Goal: Task Accomplishment & Management: Manage account settings

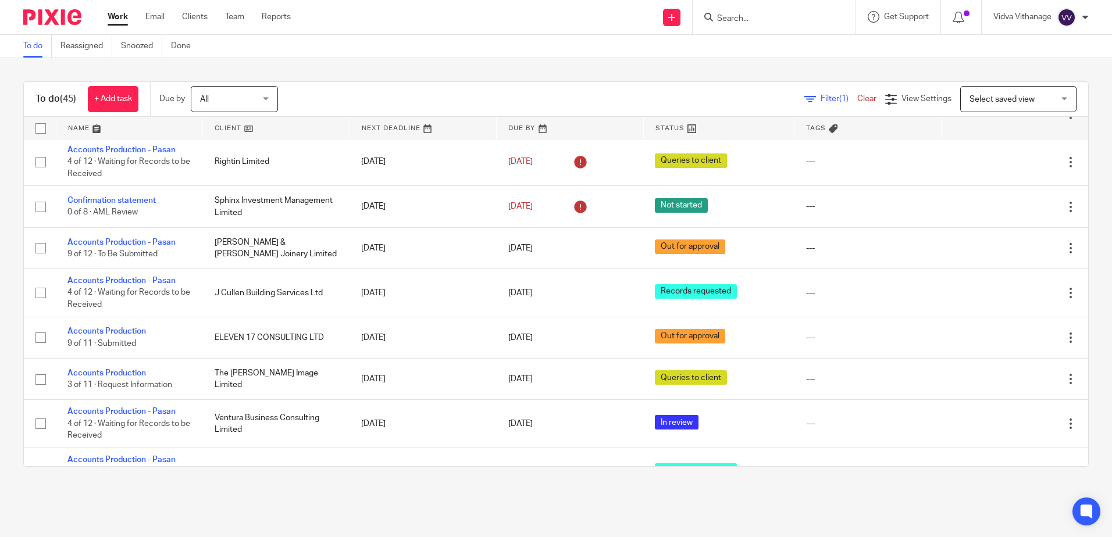
scroll to position [1460, 0]
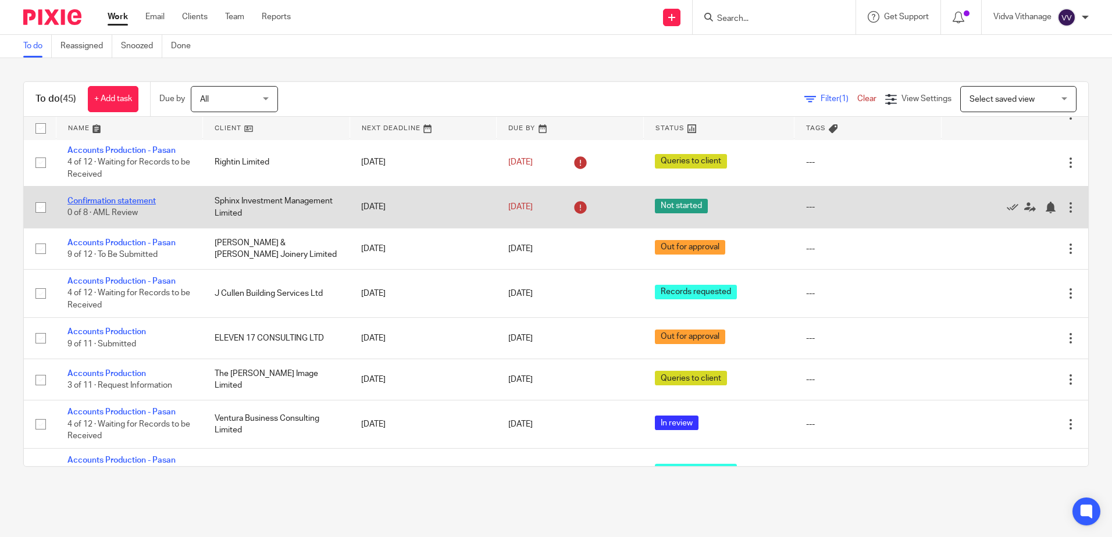
click at [114, 201] on link "Confirmation statement" at bounding box center [111, 201] width 88 height 8
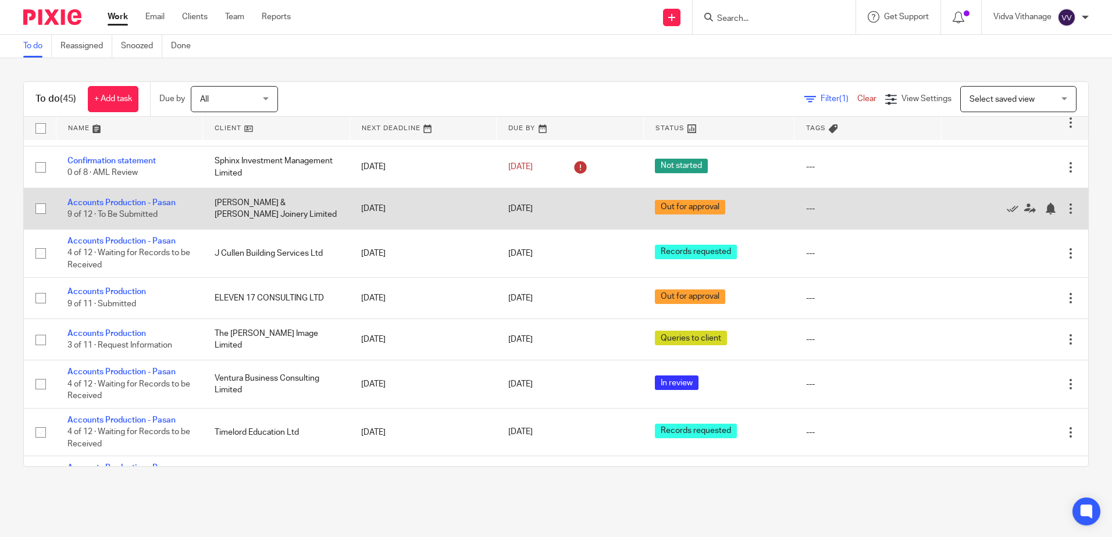
scroll to position [1501, 0]
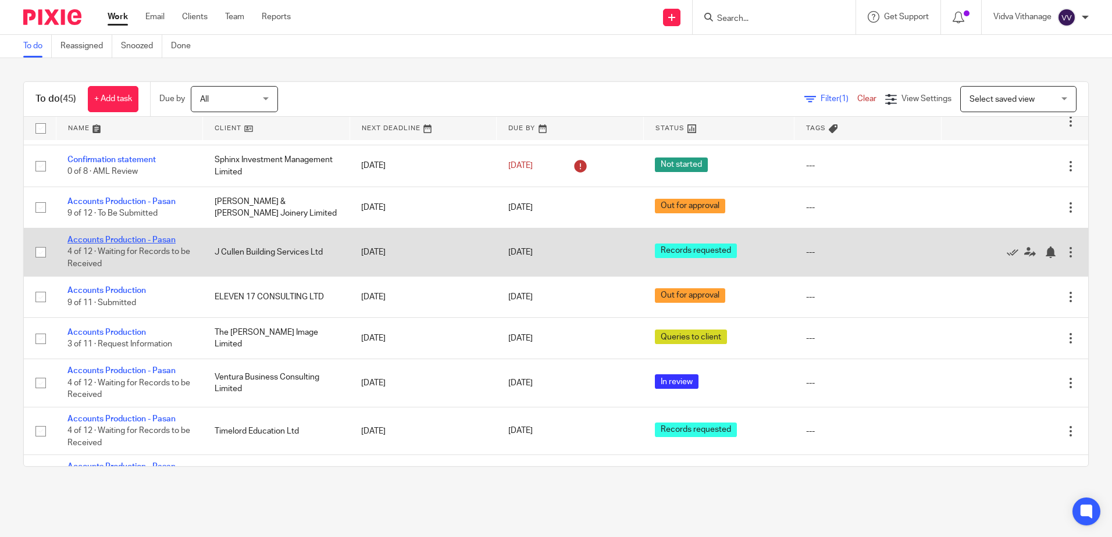
click at [161, 241] on link "Accounts Production - Pasan" at bounding box center [121, 240] width 108 height 8
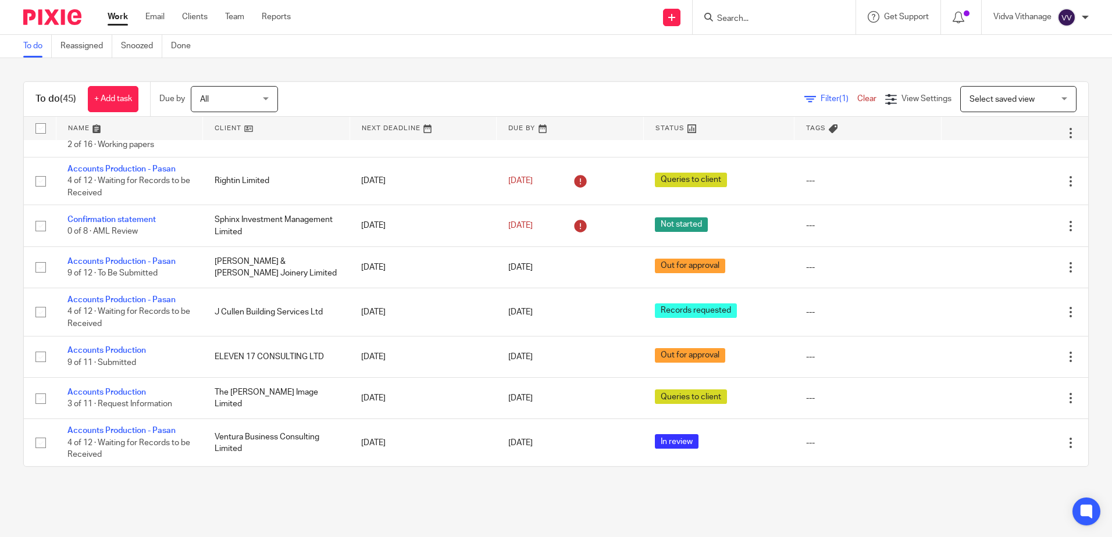
scroll to position [1434, 0]
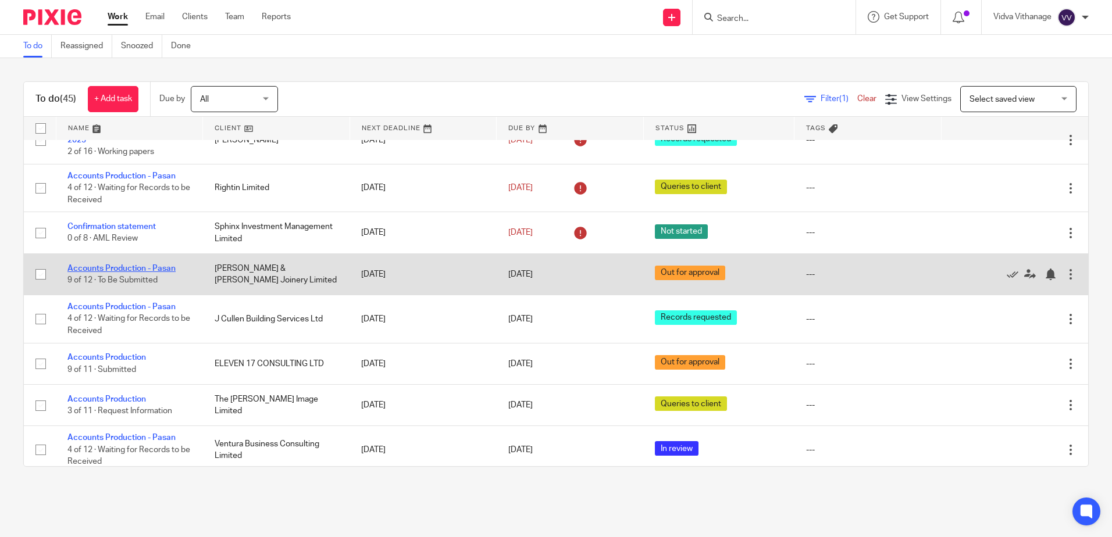
click at [148, 270] on link "Accounts Production - Pasan" at bounding box center [121, 269] width 108 height 8
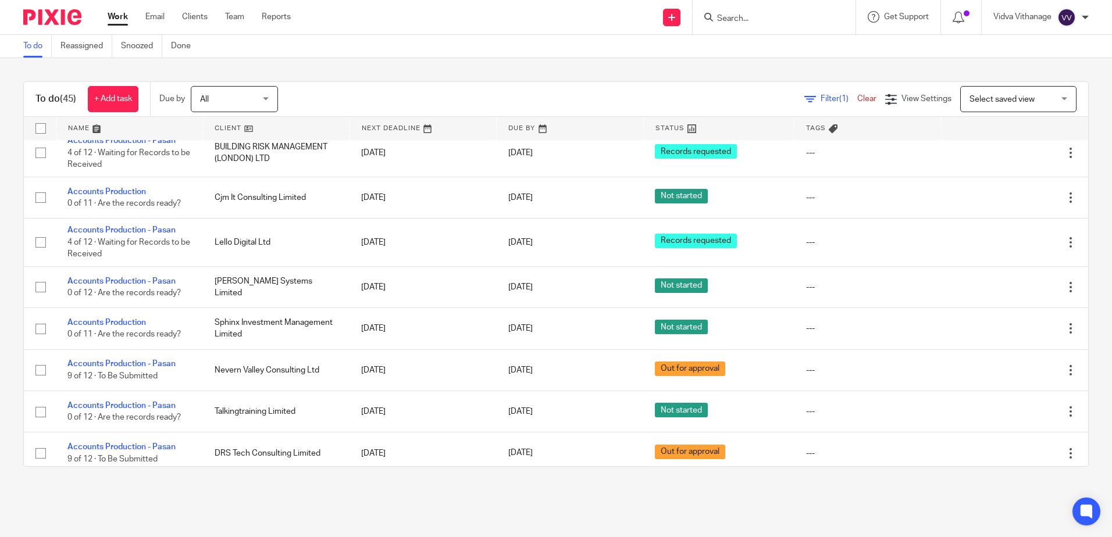
scroll to position [1835, 0]
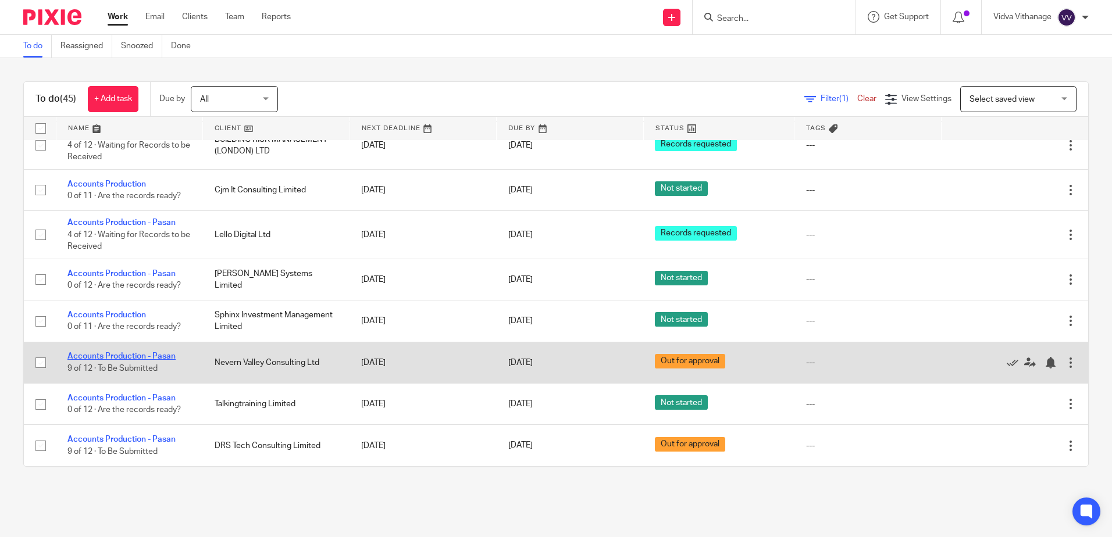
click at [142, 356] on link "Accounts Production - Pasan" at bounding box center [121, 356] width 108 height 8
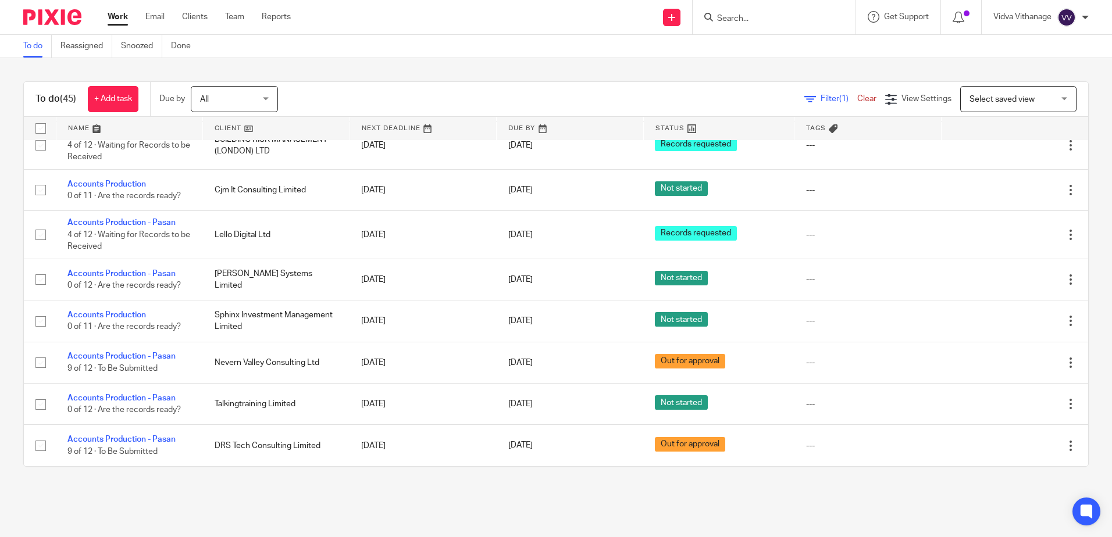
click at [128, 16] on link "Work" at bounding box center [118, 17] width 20 height 12
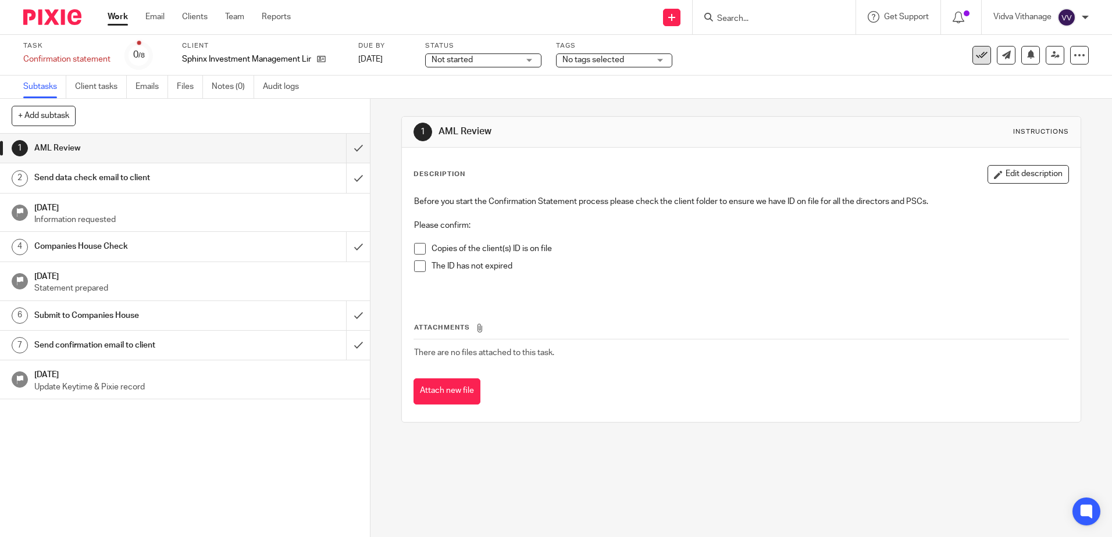
click at [976, 60] on icon at bounding box center [982, 55] width 12 height 12
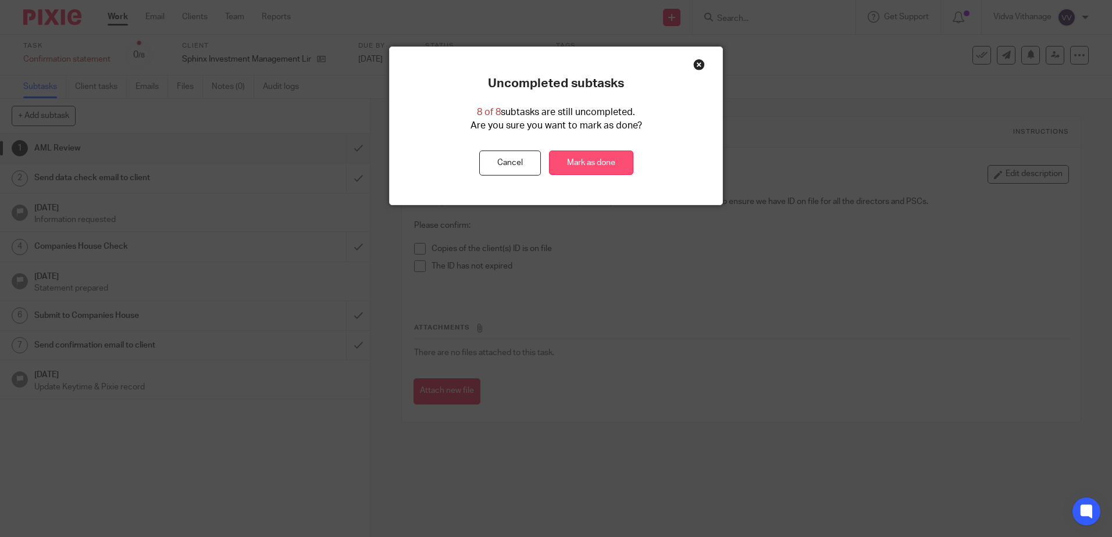
click at [592, 152] on link "Mark as done" at bounding box center [591, 163] width 84 height 25
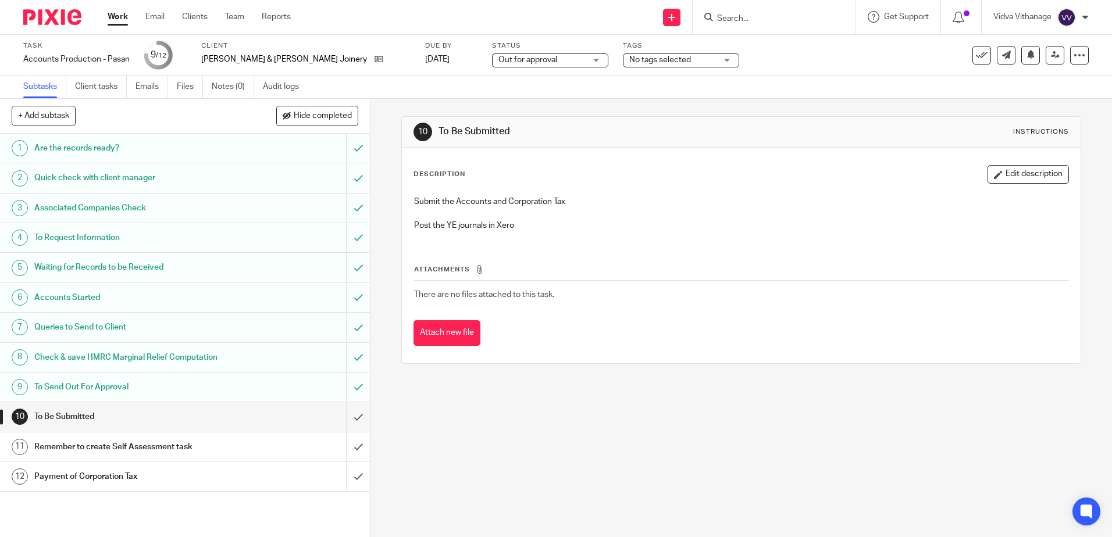
click at [498, 58] on span "Out for approval" at bounding box center [527, 60] width 59 height 8
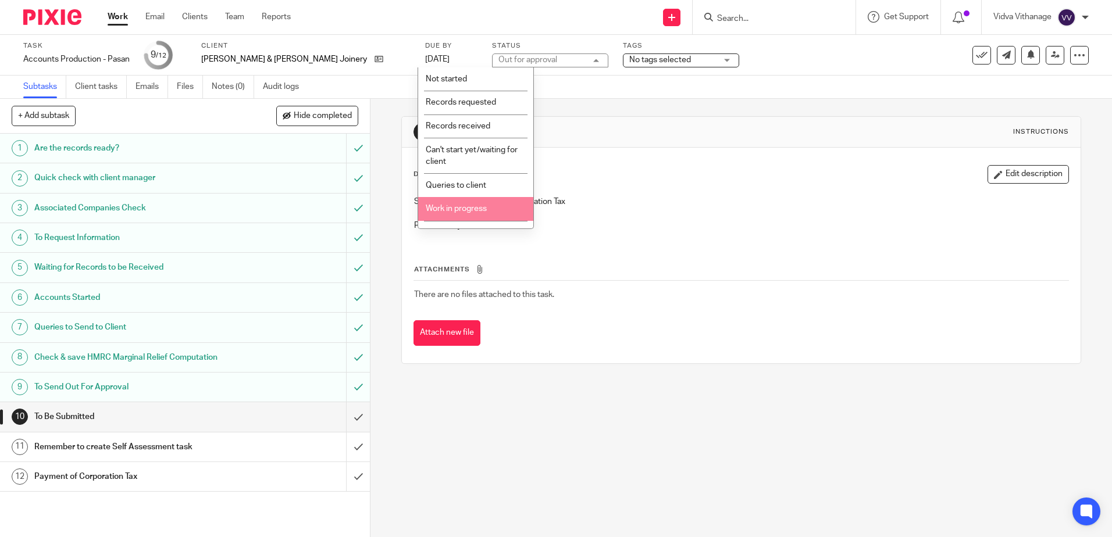
scroll to position [87, 0]
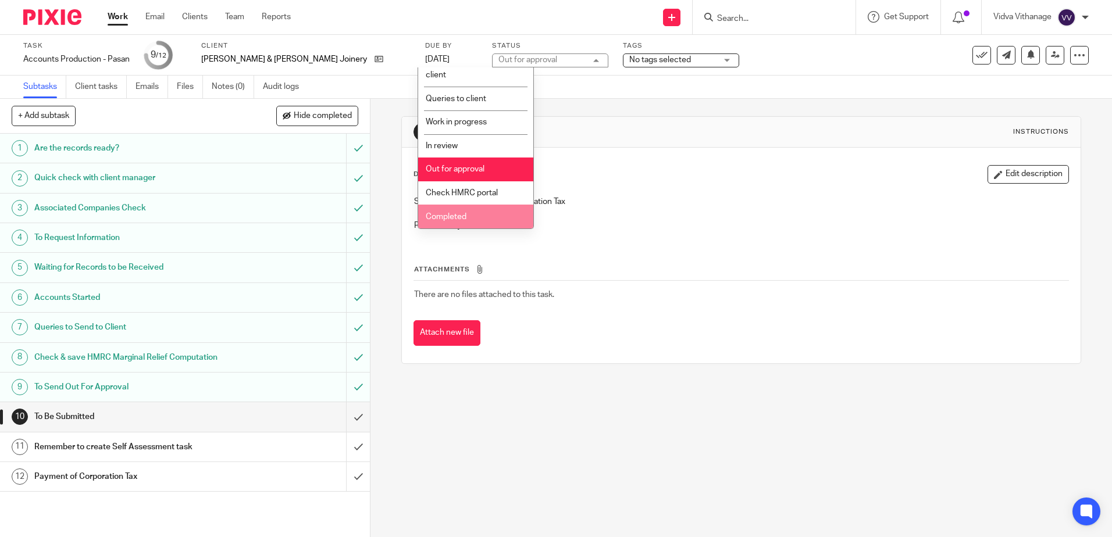
click at [451, 216] on span "Completed" at bounding box center [446, 217] width 41 height 8
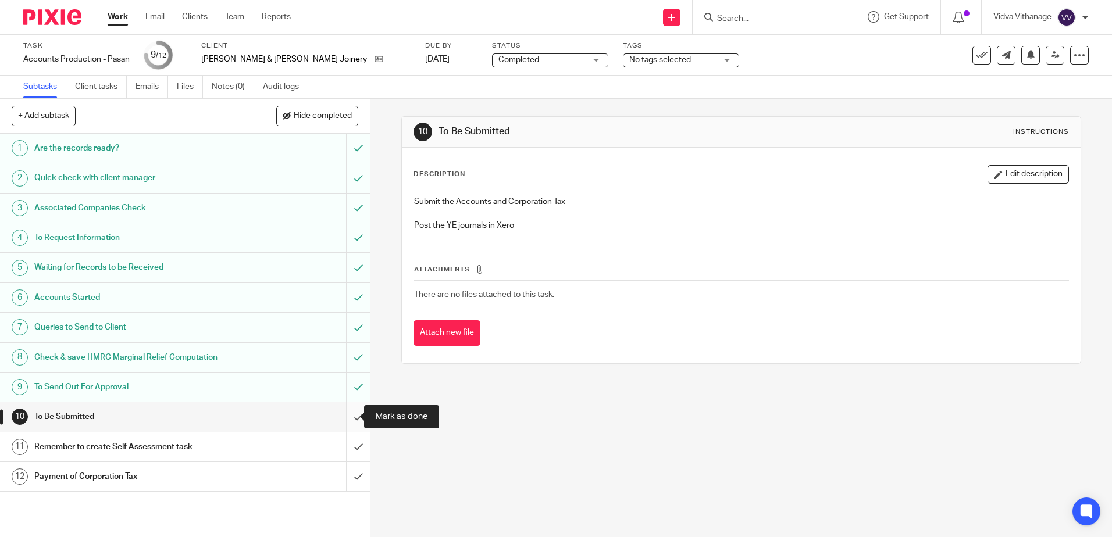
click at [347, 425] on input "submit" at bounding box center [185, 416] width 370 height 29
click at [348, 446] on input "submit" at bounding box center [185, 447] width 370 height 29
click at [348, 479] on input "submit" at bounding box center [185, 476] width 370 height 29
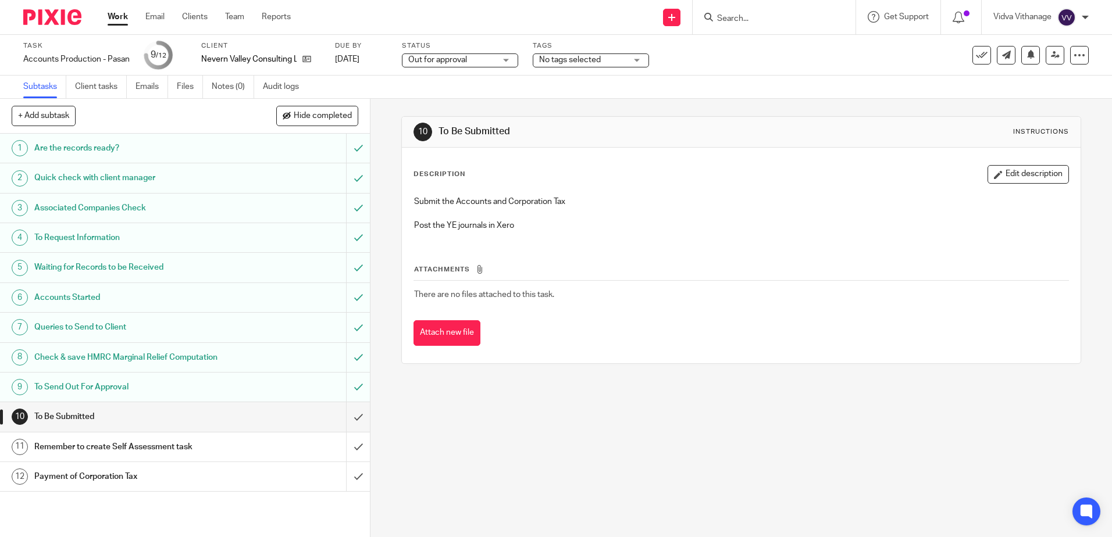
click at [490, 61] on span "Out for approval" at bounding box center [451, 60] width 87 height 12
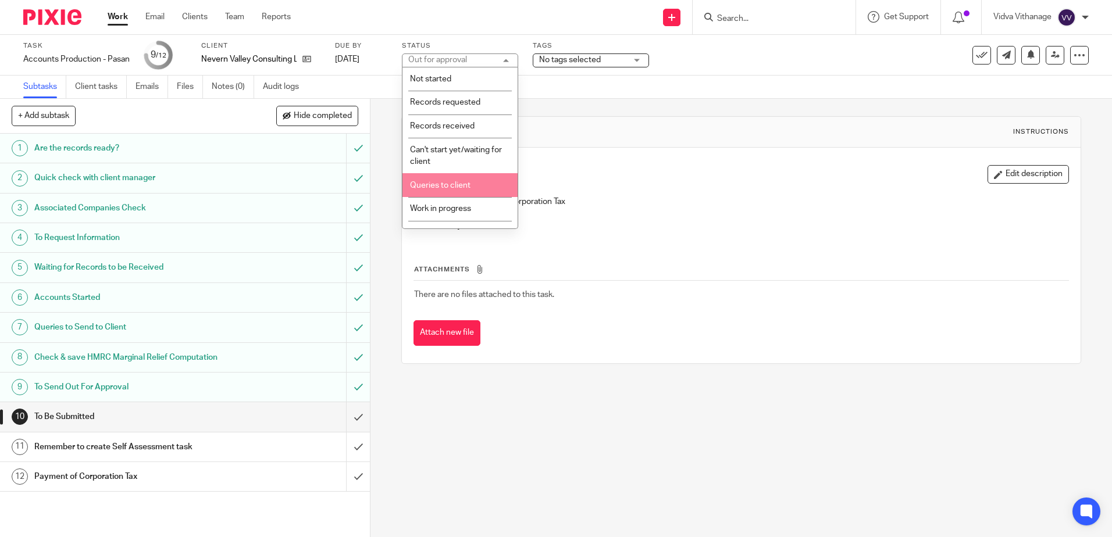
scroll to position [87, 0]
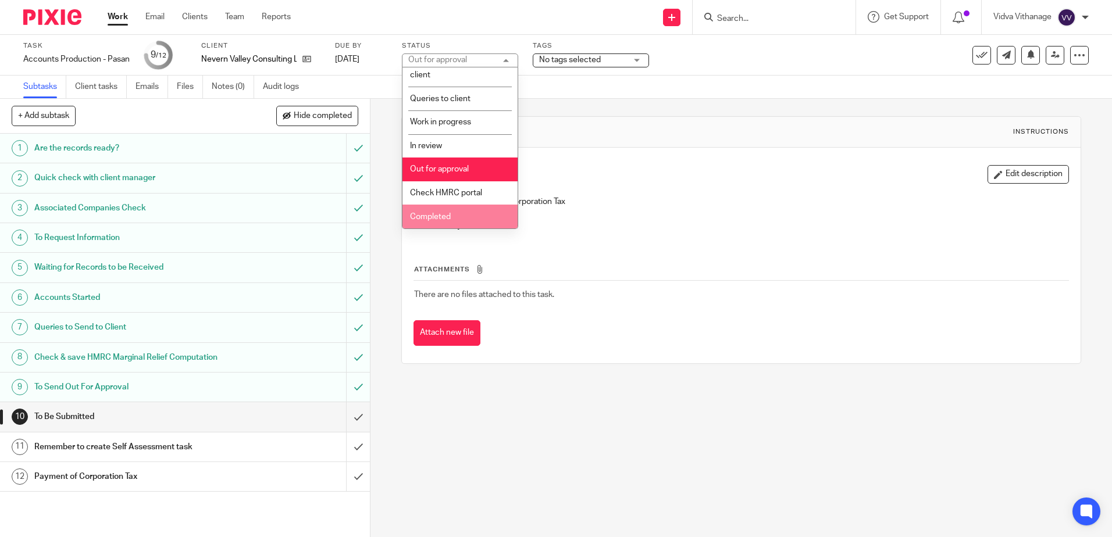
click at [452, 215] on li "Completed" at bounding box center [459, 217] width 115 height 24
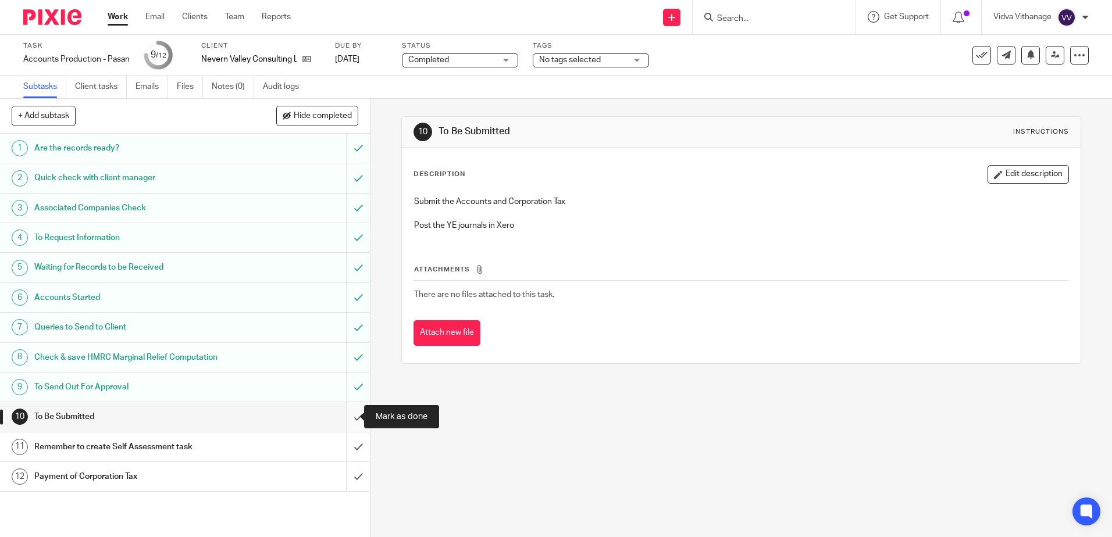
click at [342, 420] on input "submit" at bounding box center [185, 416] width 370 height 29
click at [347, 454] on input "submit" at bounding box center [185, 447] width 370 height 29
click at [347, 476] on input "submit" at bounding box center [185, 476] width 370 height 29
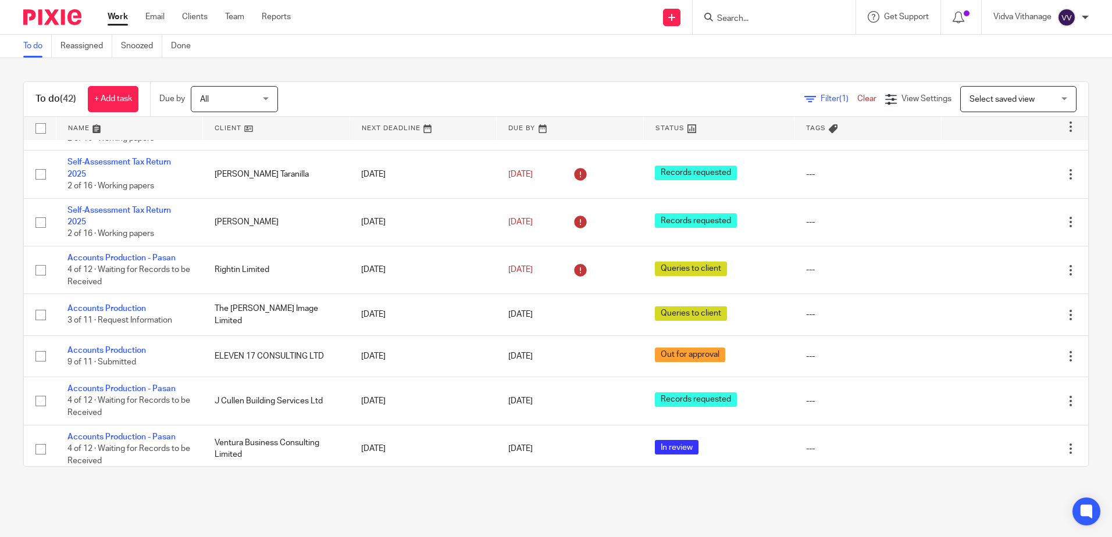
scroll to position [1353, 0]
